Goal: Task Accomplishment & Management: Use online tool/utility

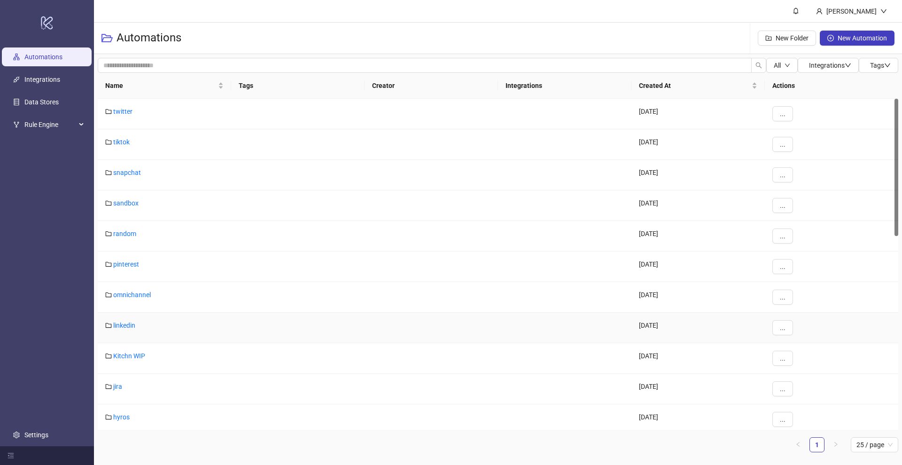
scroll to position [250, 0]
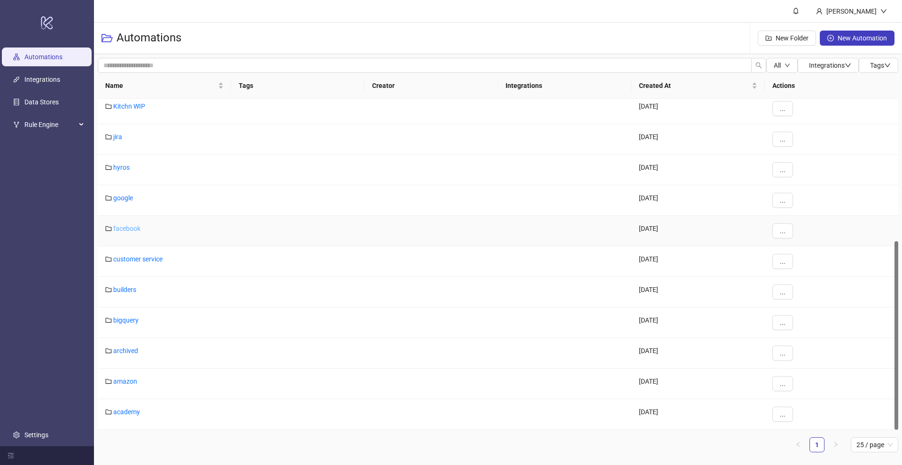
click at [120, 229] on link "facebook" at bounding box center [126, 229] width 27 height 8
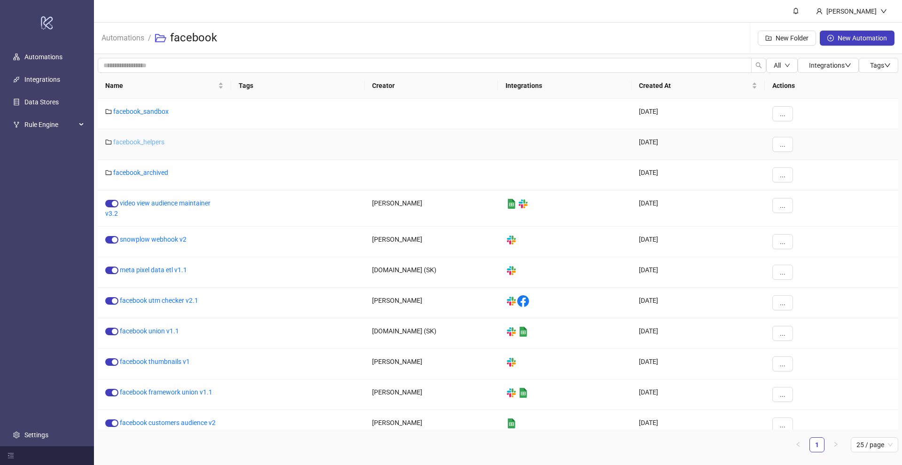
click at [148, 145] on link "facebook_helpers" at bounding box center [138, 142] width 51 height 8
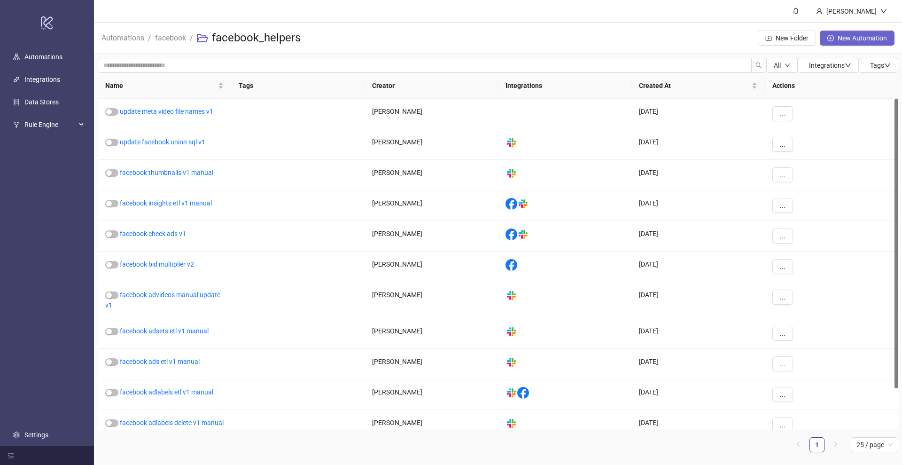
click at [841, 37] on span "New Automation" at bounding box center [862, 38] width 49 height 8
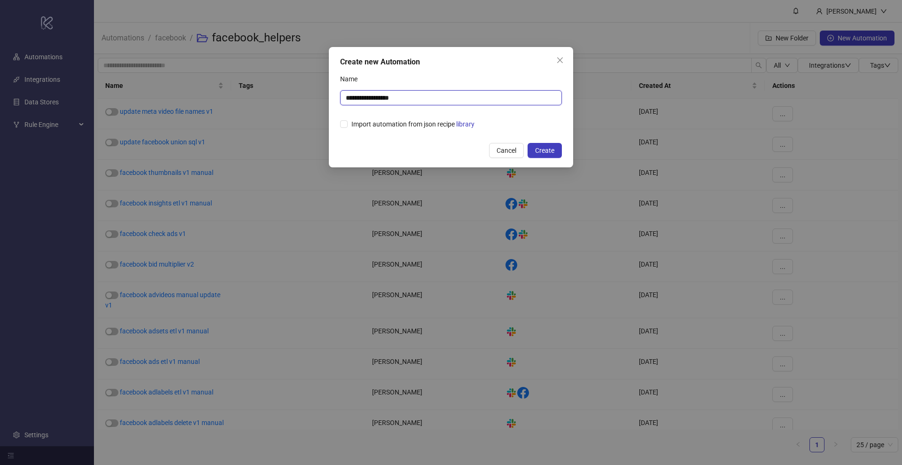
click at [400, 97] on input "**********" at bounding box center [451, 97] width 222 height 15
type input "**********"
click at [548, 152] on span "Create" at bounding box center [544, 151] width 19 height 8
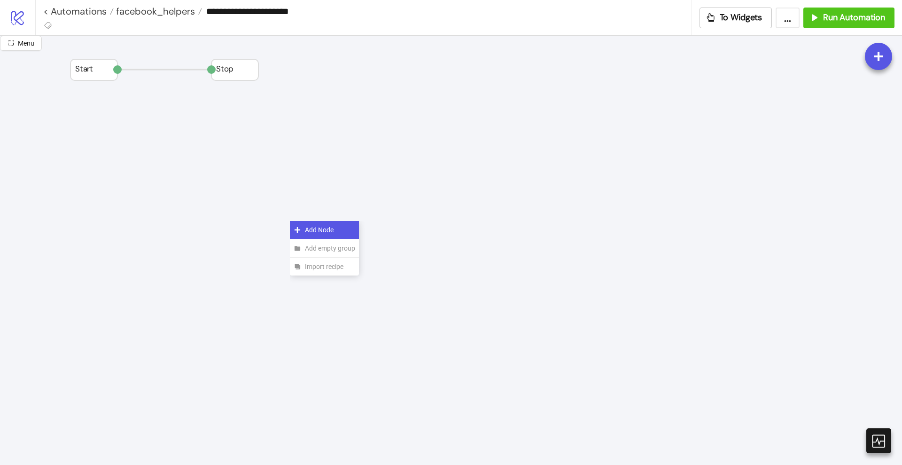
click at [303, 229] on div "Add Node" at bounding box center [324, 230] width 69 height 18
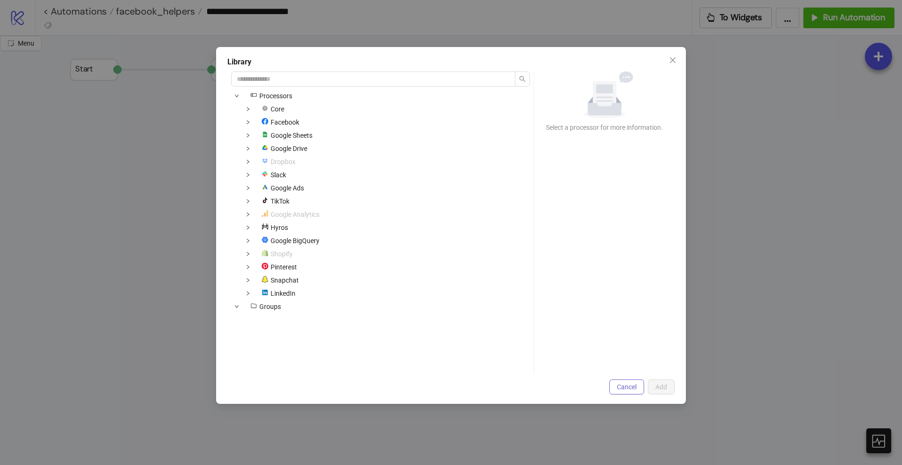
click at [627, 383] on span "Cancel" at bounding box center [627, 387] width 20 height 8
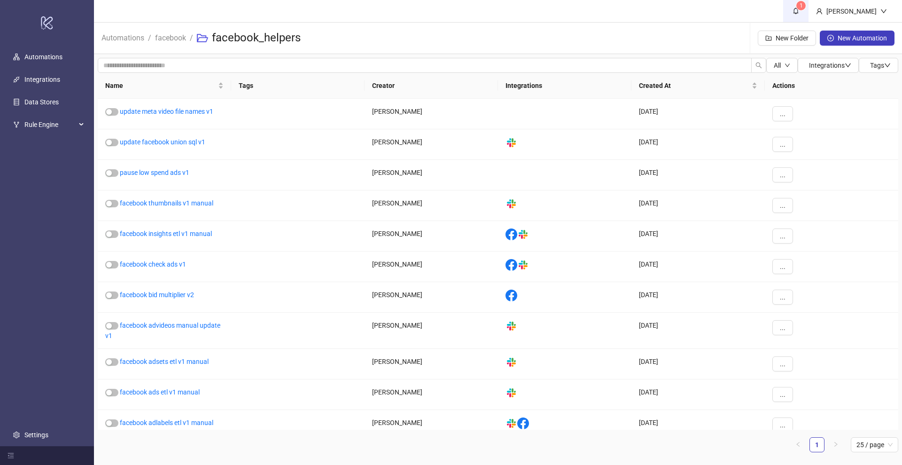
click at [799, 11] on icon "bell" at bounding box center [796, 11] width 5 height 7
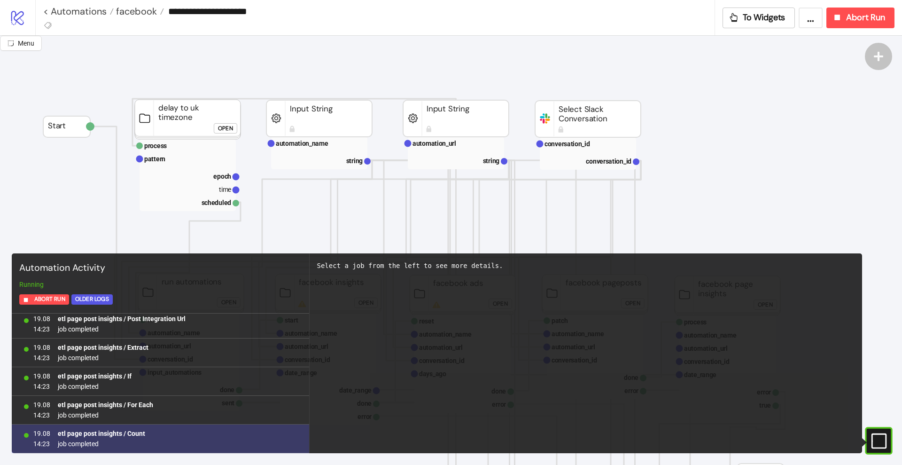
scroll to position [31799, 0]
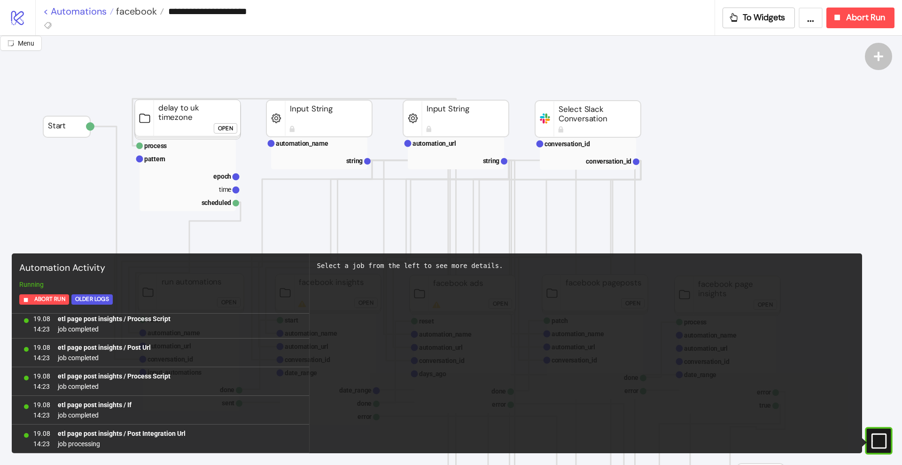
click at [90, 12] on link "< Automations" at bounding box center [78, 11] width 71 height 9
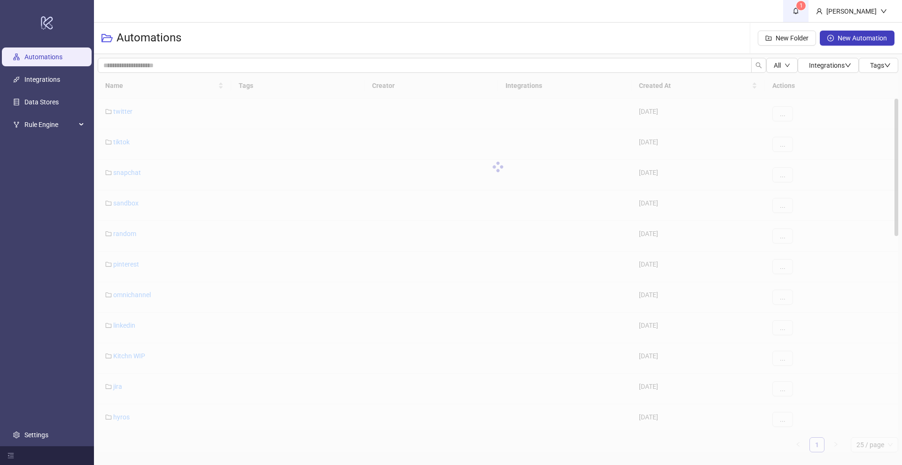
click at [799, 14] on icon "bell" at bounding box center [796, 11] width 7 height 7
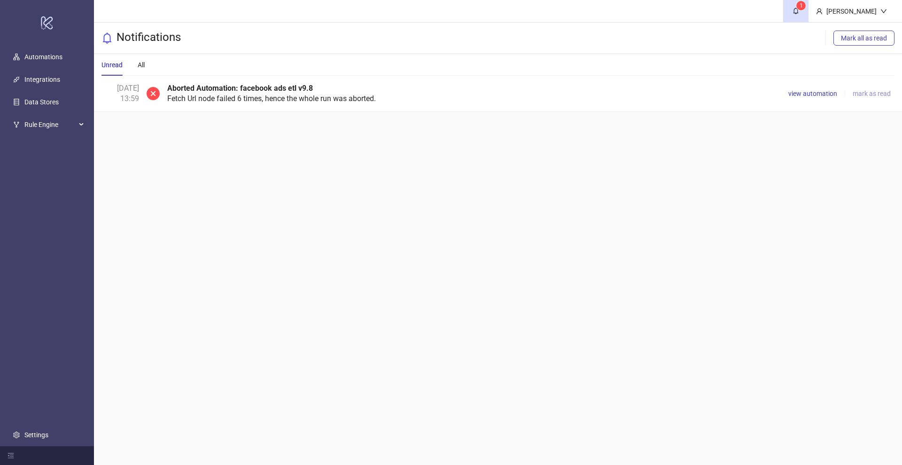
click at [863, 92] on span "mark as read" at bounding box center [872, 94] width 38 height 8
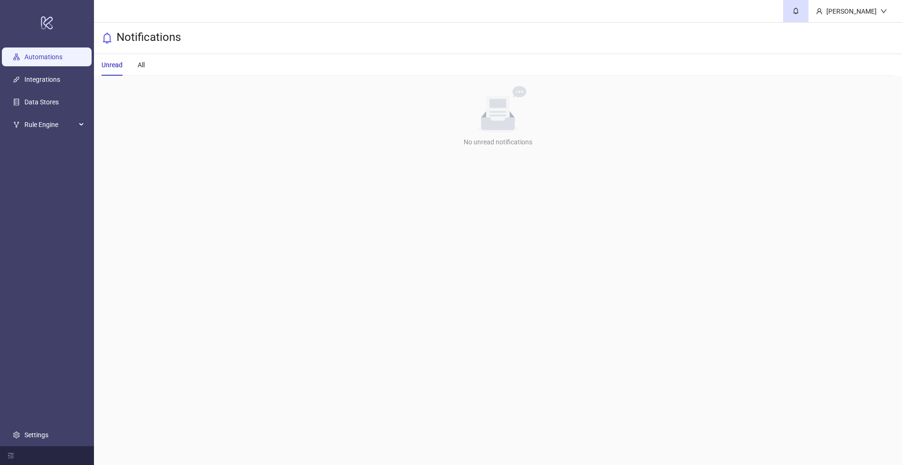
click at [51, 61] on link "Automations" at bounding box center [43, 57] width 38 height 8
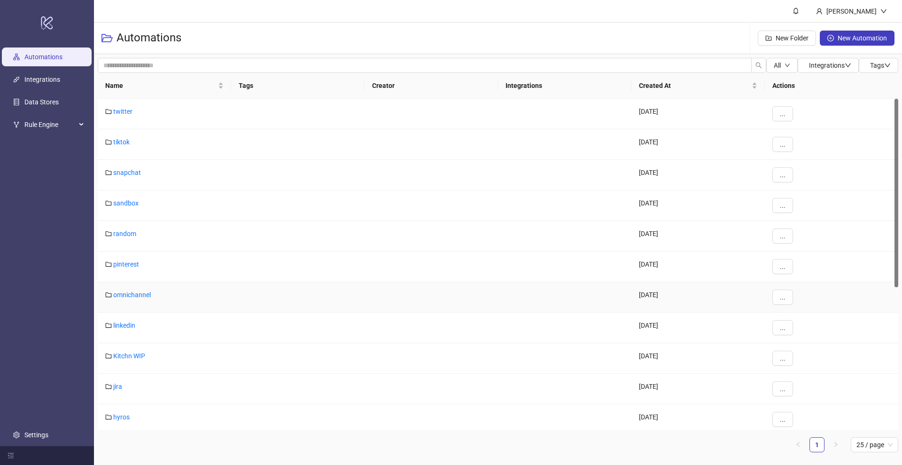
scroll to position [235, 0]
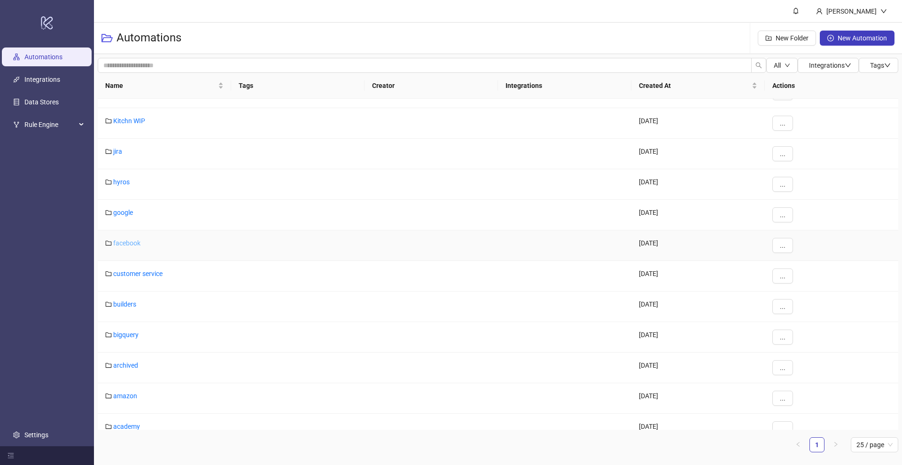
click at [131, 246] on link "facebook" at bounding box center [126, 243] width 27 height 8
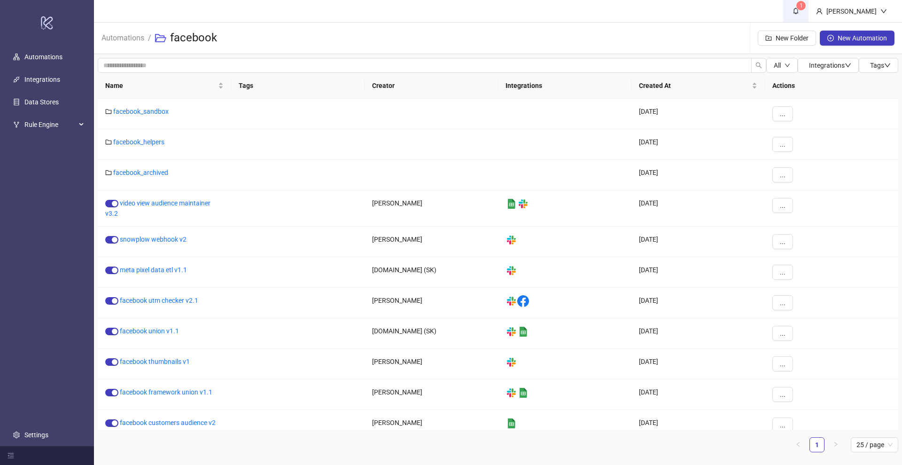
drag, startPoint x: 815, startPoint y: 1, endPoint x: 815, endPoint y: 14, distance: 12.7
click at [806, 2] on sup "1" at bounding box center [801, 5] width 9 height 9
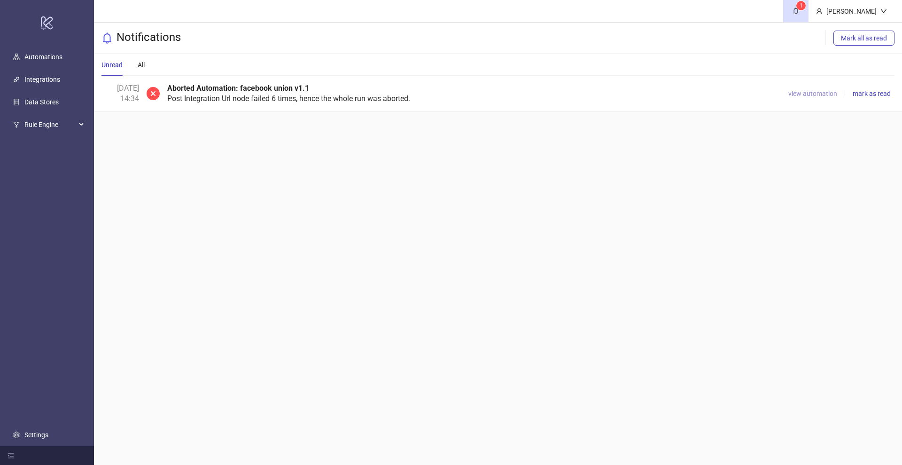
click at [814, 96] on span "view automation" at bounding box center [813, 94] width 49 height 8
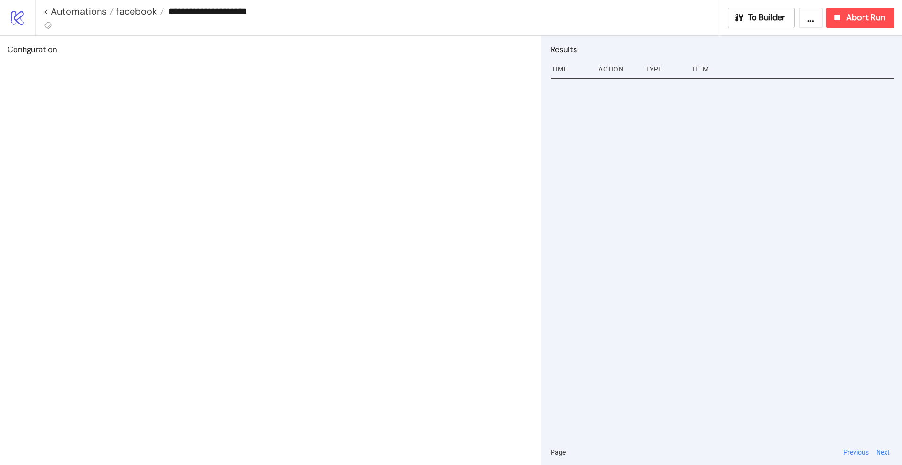
type input "**********"
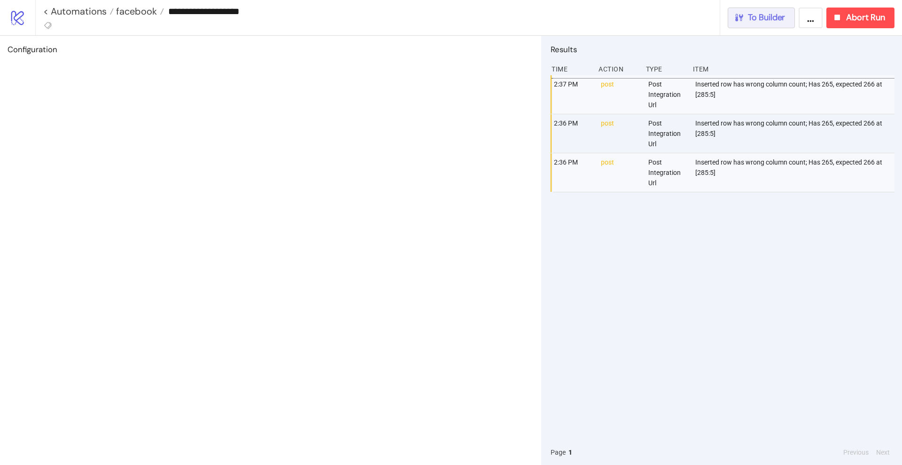
click at [770, 22] on span "To Builder" at bounding box center [767, 17] width 38 height 11
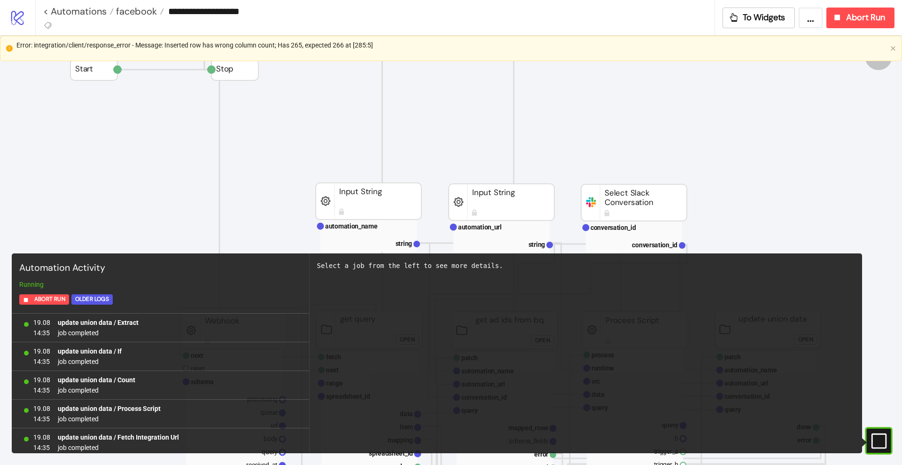
scroll to position [778, 0]
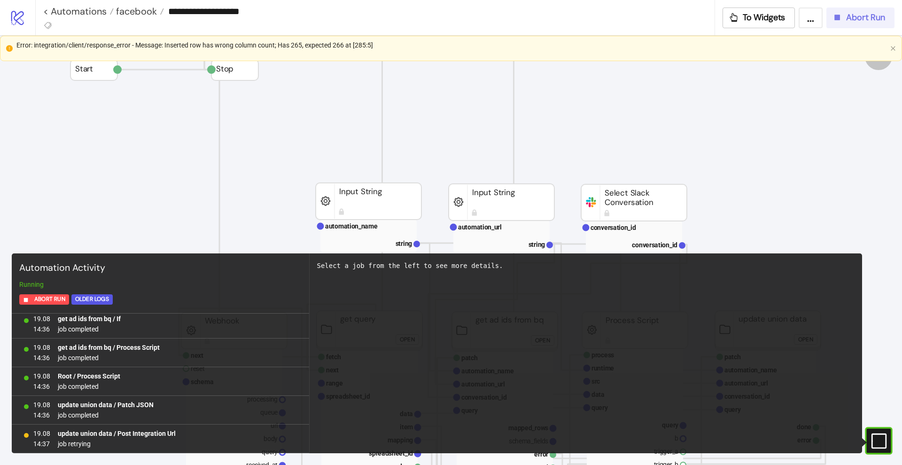
click at [854, 18] on span "Abort Run" at bounding box center [865, 17] width 39 height 11
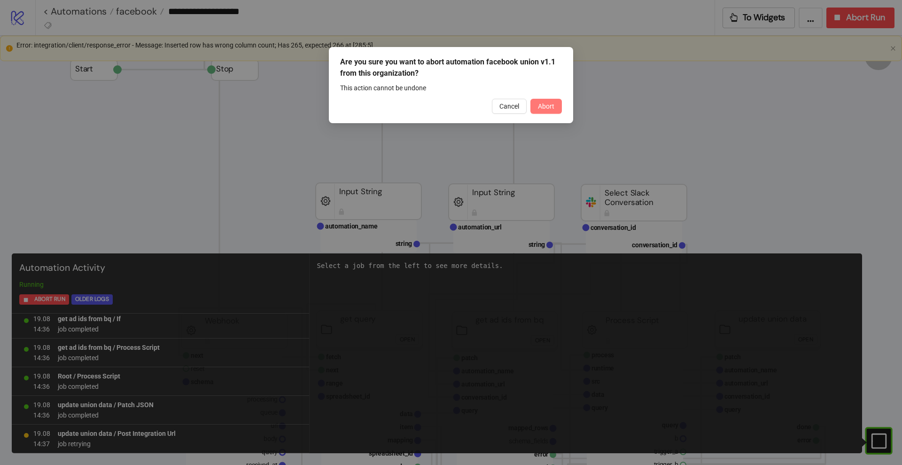
click at [558, 108] on button "Abort" at bounding box center [546, 106] width 31 height 15
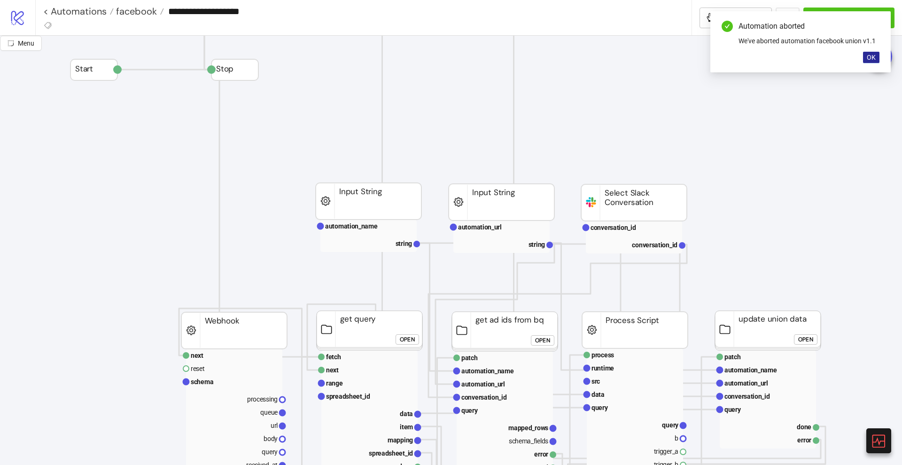
click at [873, 56] on span "OK" at bounding box center [871, 58] width 9 height 8
